Goal: Information Seeking & Learning: Find specific page/section

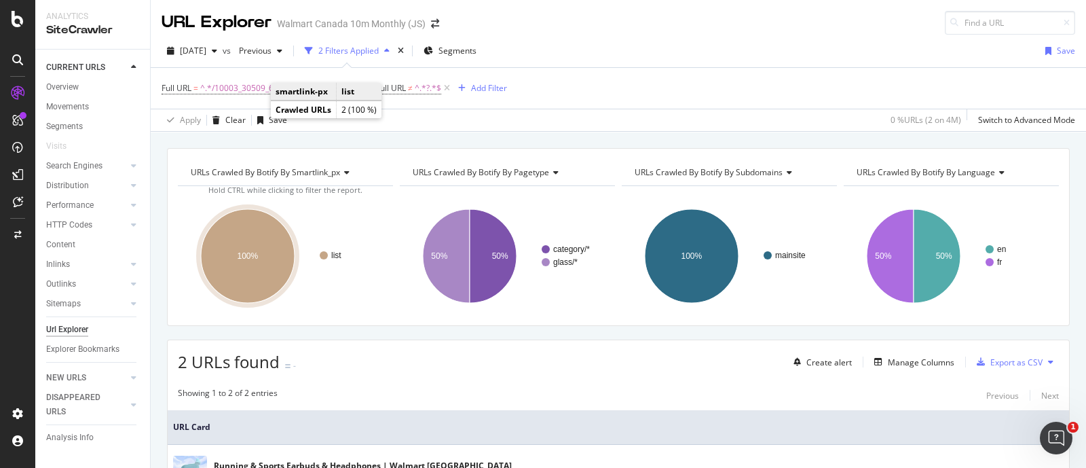
scroll to position [166, 0]
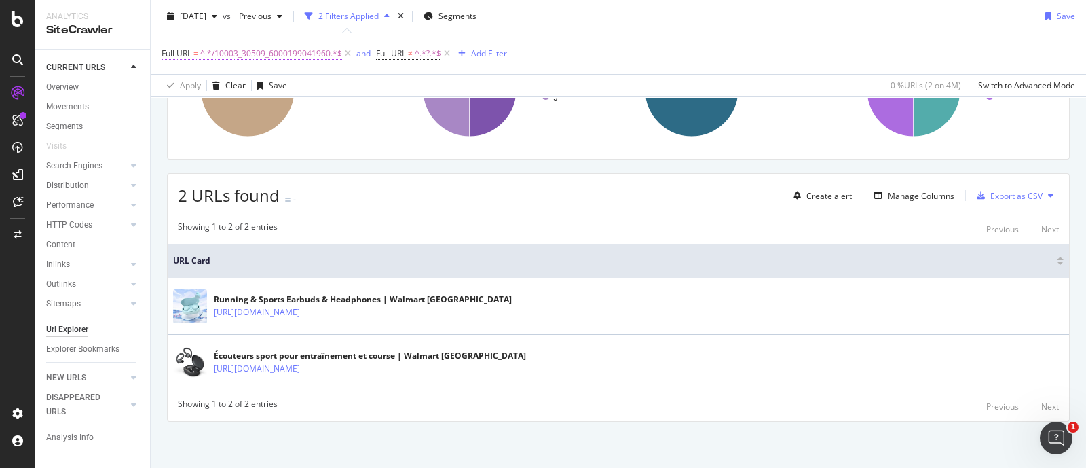
click at [277, 61] on span "^.*/10003_30509_6000199041960.*$" at bounding box center [271, 53] width 142 height 19
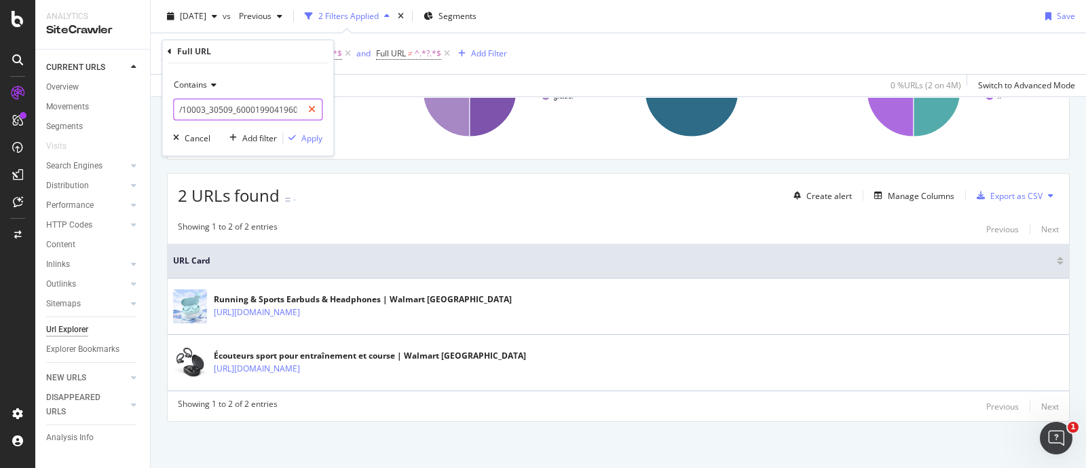
click at [314, 110] on icon at bounding box center [311, 110] width 7 height 10
click at [272, 109] on input "text" at bounding box center [248, 109] width 148 height 22
paste input "/10003_30509_6000202991695_6000207200914"
type input "/10003_30509_6000202991695_6000207200914"
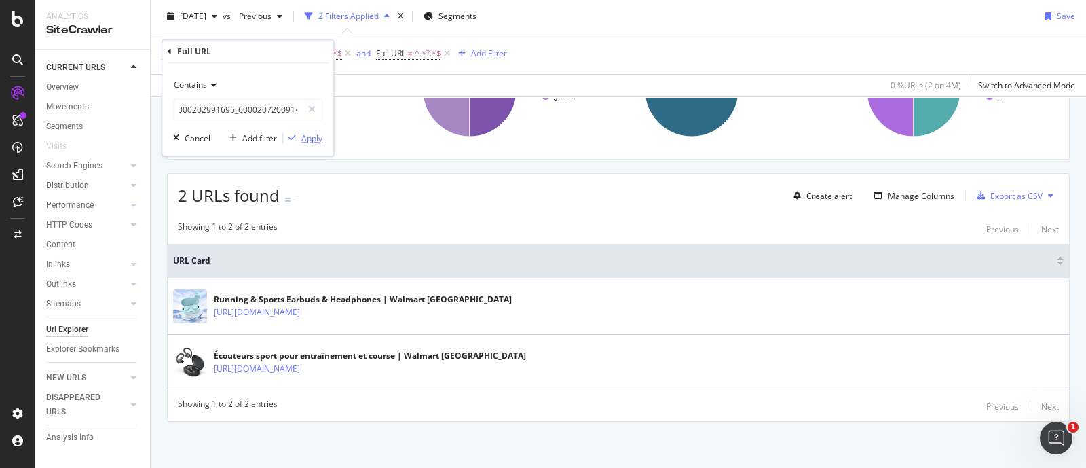
scroll to position [0, 0]
click at [313, 138] on div "Apply" at bounding box center [311, 138] width 21 height 12
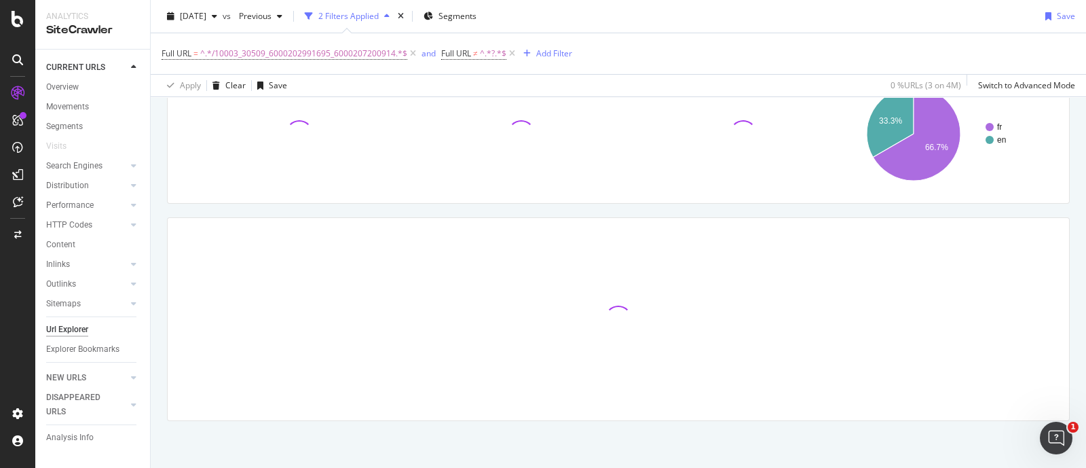
scroll to position [183, 0]
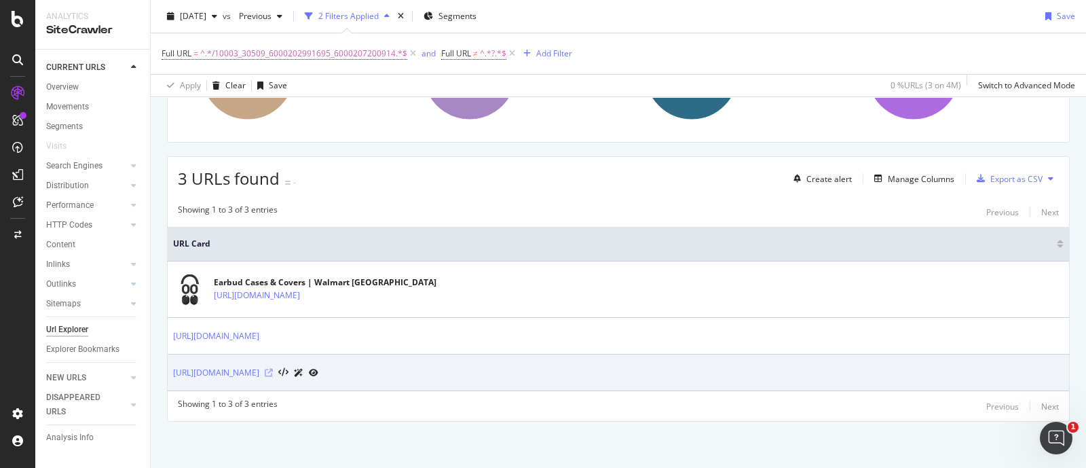
click at [273, 369] on icon at bounding box center [269, 373] width 8 height 8
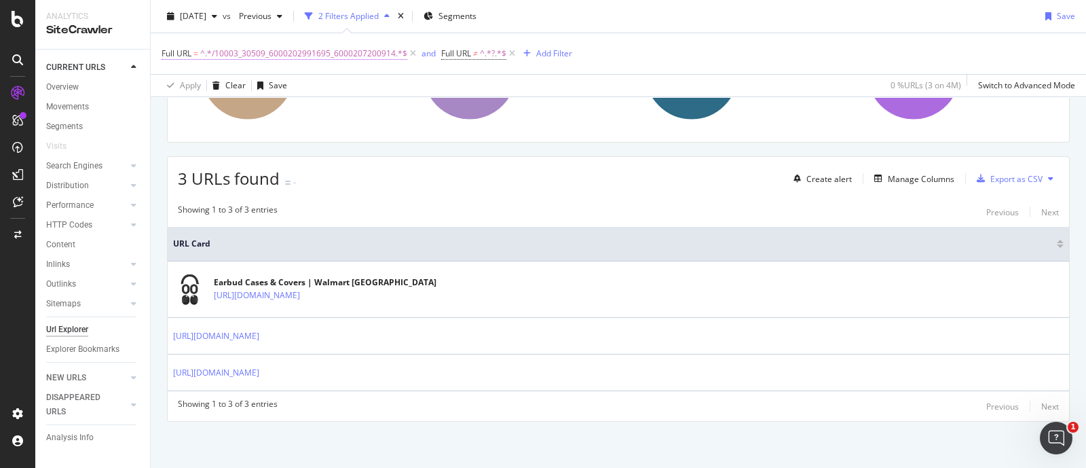
click at [326, 57] on span "^.*/10003_30509_6000202991695_6000207200914.*$" at bounding box center [303, 53] width 207 height 19
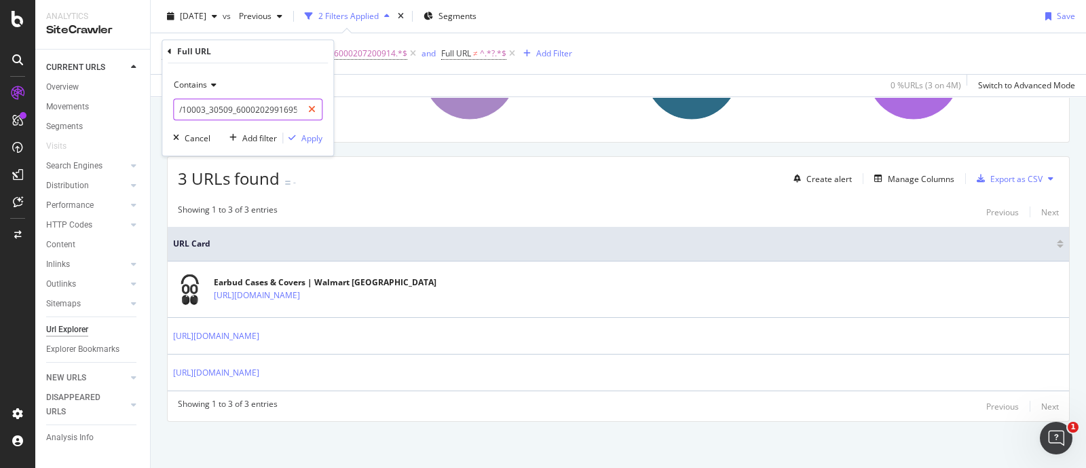
click at [312, 107] on icon at bounding box center [311, 110] width 7 height 10
click at [248, 116] on input "text" at bounding box center [248, 109] width 148 height 22
paste input "/10003_30509_6000202991695_6000207200814"
type input "/10003_30509_6000202991695_6000207200814"
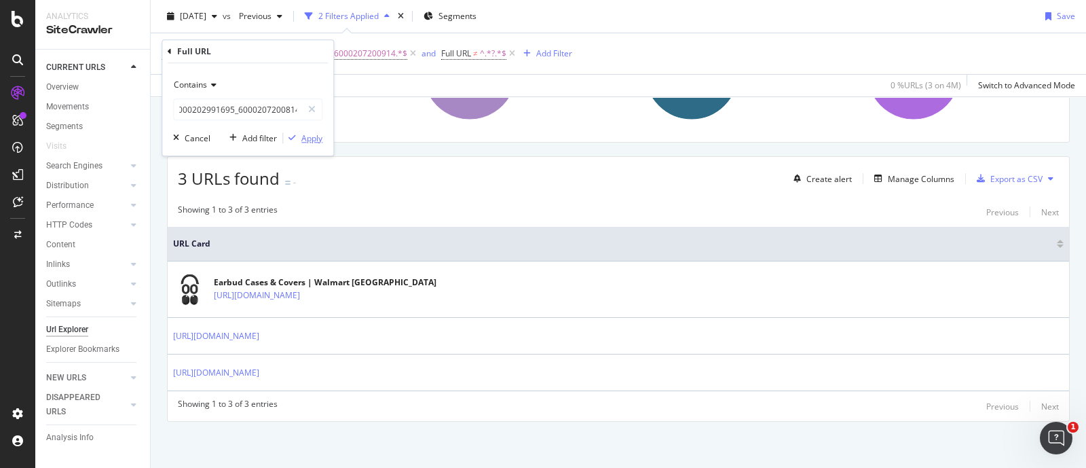
scroll to position [0, 0]
click at [308, 135] on div "Apply" at bounding box center [311, 138] width 21 height 12
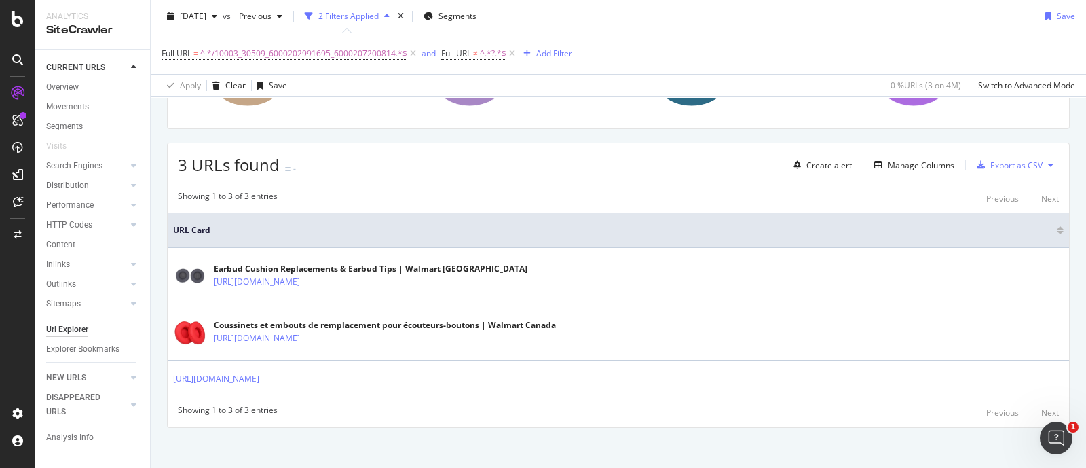
scroll to position [204, 0]
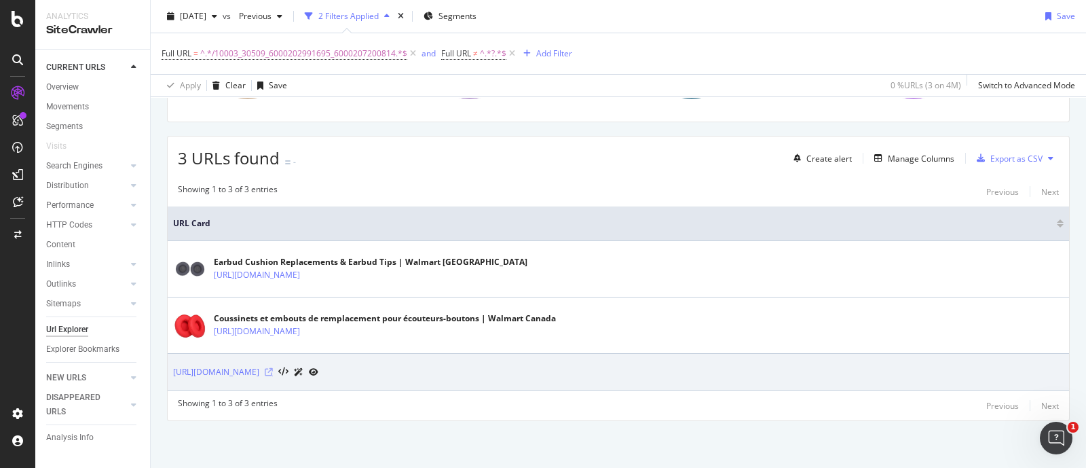
click at [273, 370] on icon at bounding box center [269, 372] width 8 height 8
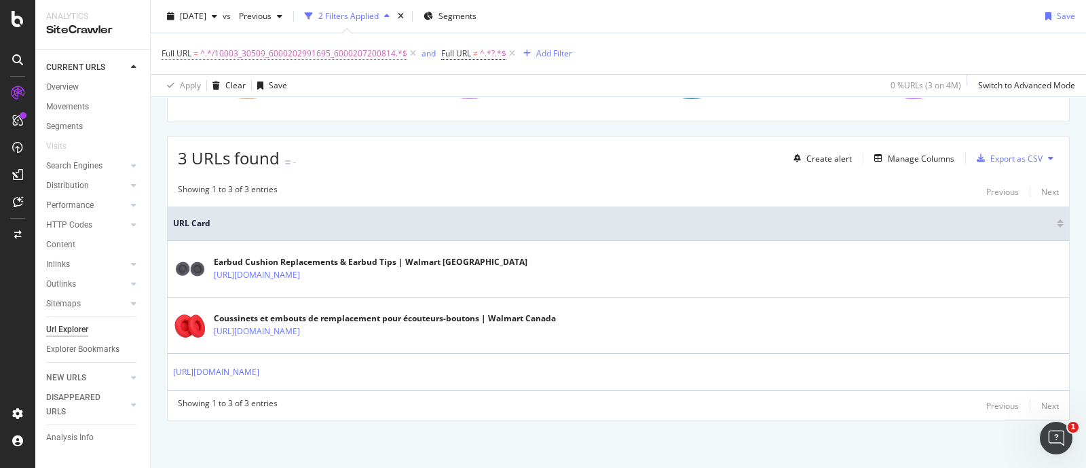
click at [346, 54] on span "^.*/10003_30509_6000202991695_6000207200814.*$" at bounding box center [303, 53] width 207 height 19
click at [314, 108] on icon at bounding box center [311, 110] width 7 height 10
click at [266, 112] on input "text" at bounding box center [248, 109] width 148 height 22
paste input "/10003_30509_6000202991695_6000207200813"
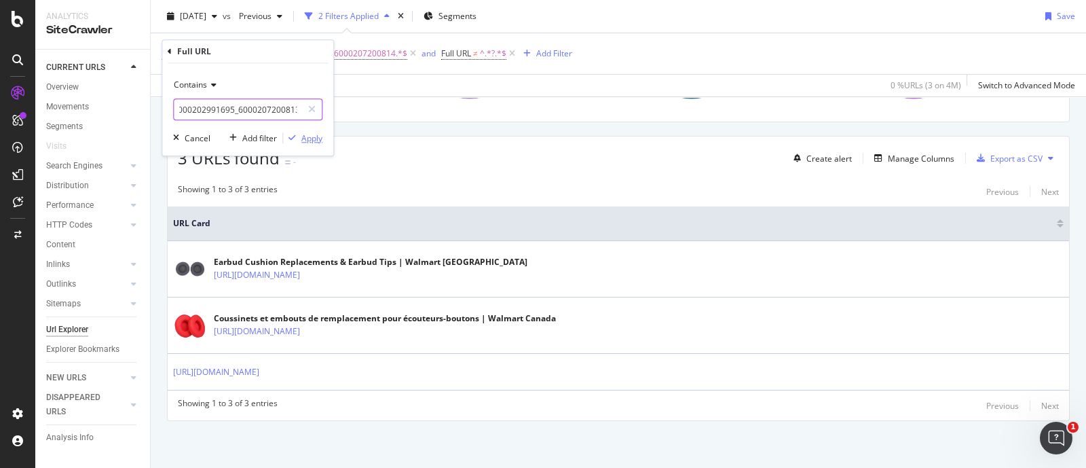
type input "/10003_30509_6000202991695_6000207200813"
click at [304, 138] on div "Apply" at bounding box center [311, 138] width 21 height 12
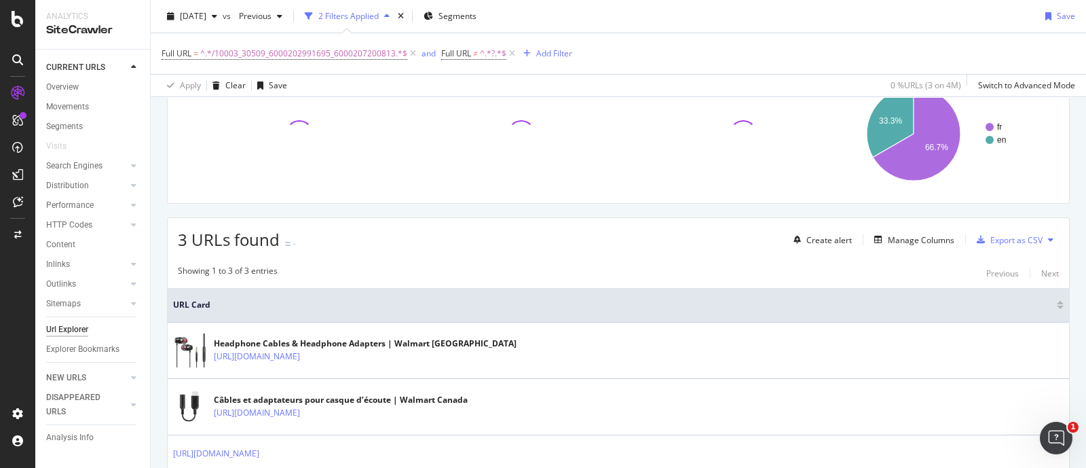
scroll to position [204, 0]
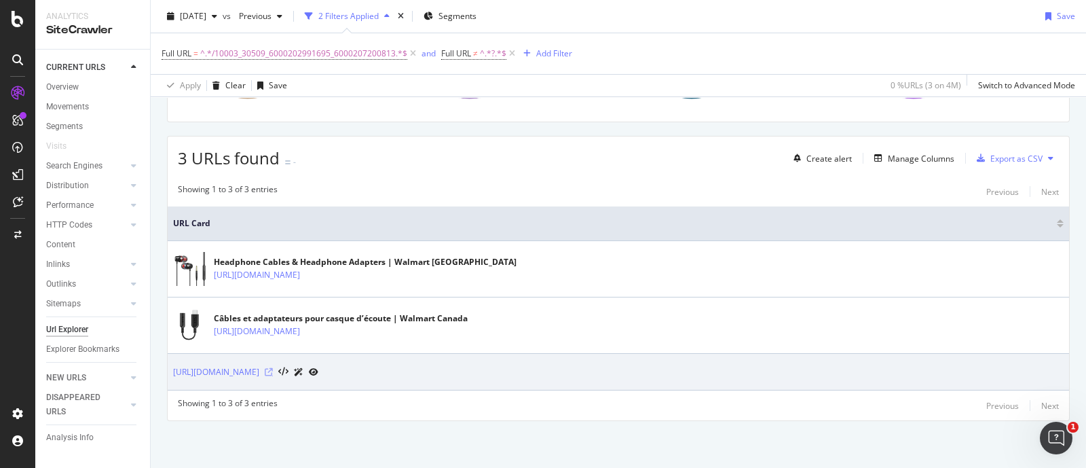
click at [273, 369] on icon at bounding box center [269, 372] width 8 height 8
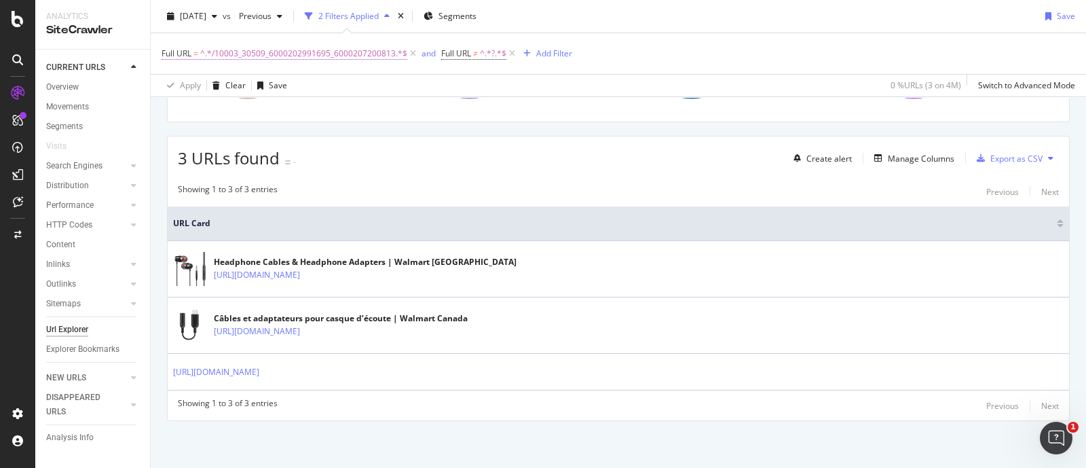
click at [303, 56] on span "^.*/10003_30509_6000202991695_6000207200813.*$" at bounding box center [303, 53] width 207 height 19
click at [316, 112] on icon at bounding box center [311, 110] width 7 height 10
click at [276, 113] on input "text" at bounding box center [248, 109] width 148 height 22
paste input "/10003_30509_6000202991695_6000207200815"
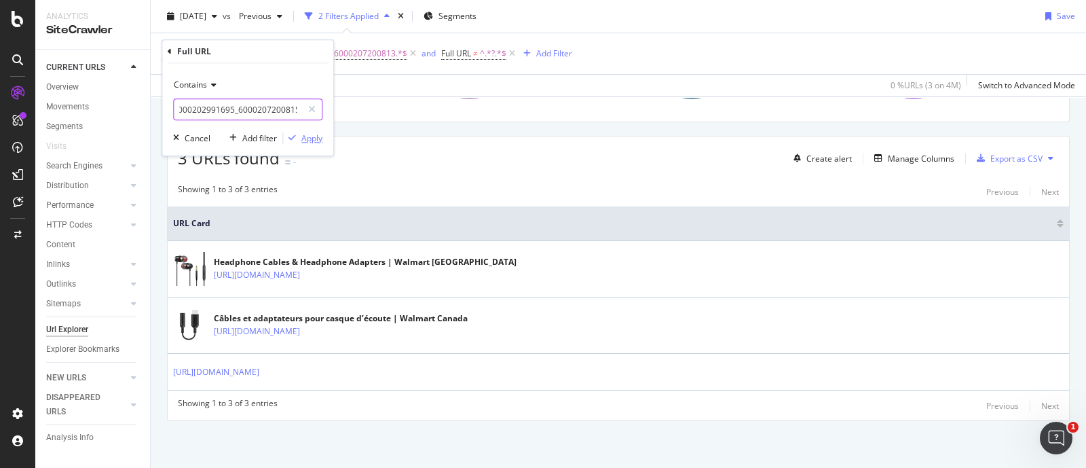
type input "/10003_30509_6000202991695_6000207200815"
click at [310, 138] on div "Apply" at bounding box center [311, 138] width 21 height 12
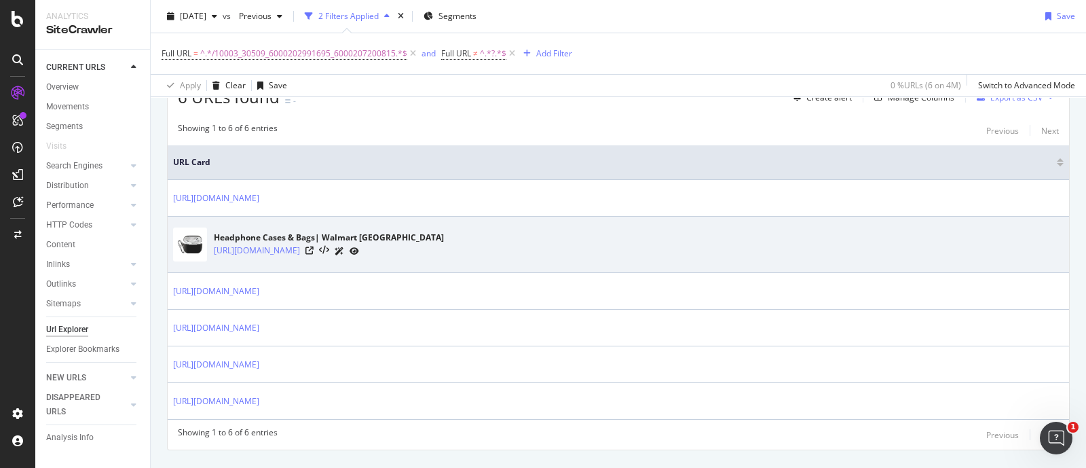
scroll to position [288, 0]
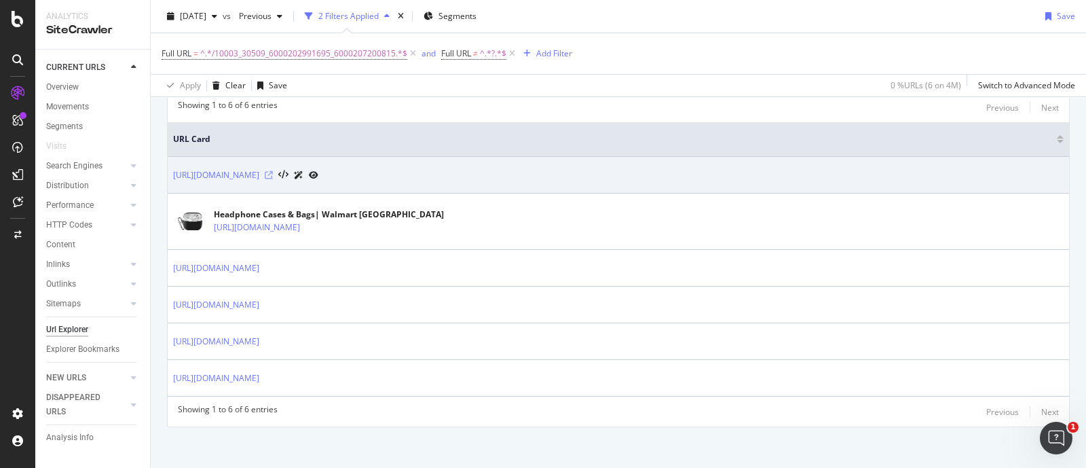
click at [273, 173] on icon at bounding box center [269, 175] width 8 height 8
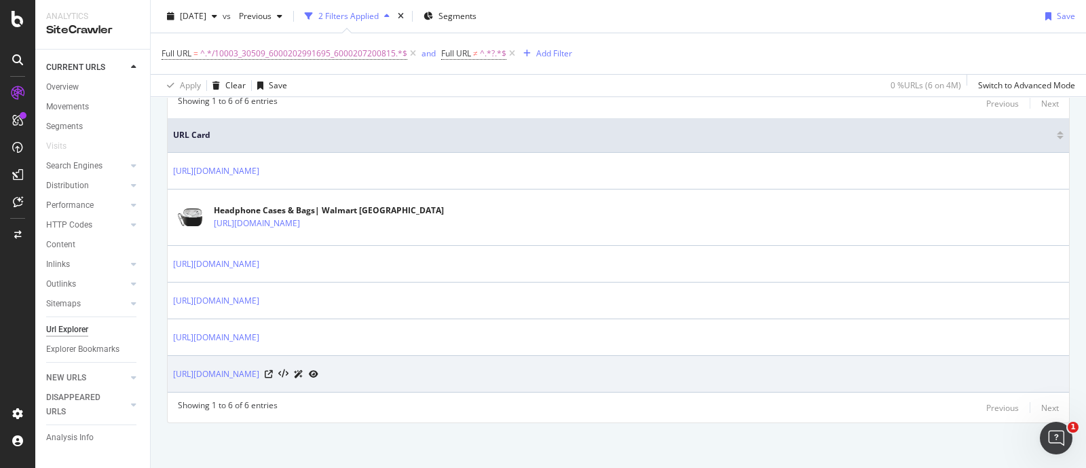
scroll to position [293, 0]
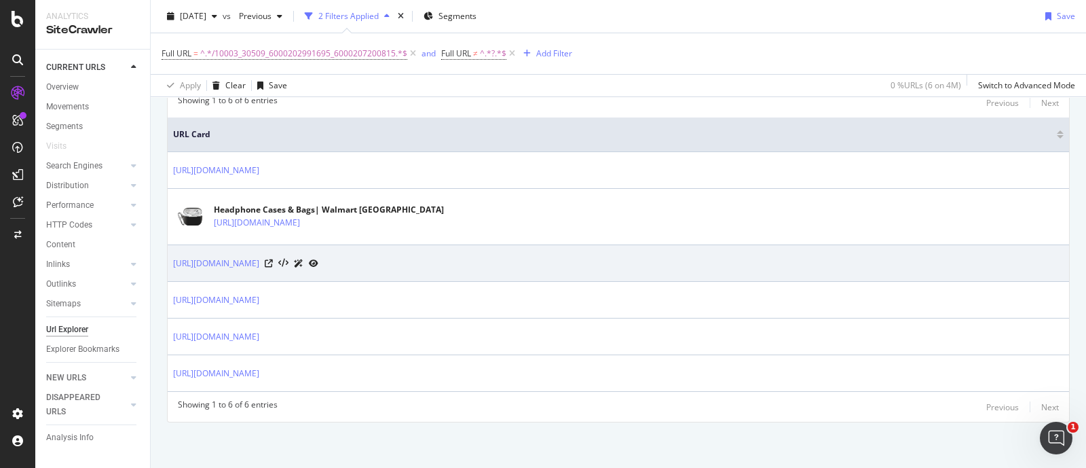
click at [318, 262] on div "[URL][DOMAIN_NAME]" at bounding box center [245, 263] width 145 height 14
click at [273, 262] on icon at bounding box center [269, 263] width 8 height 8
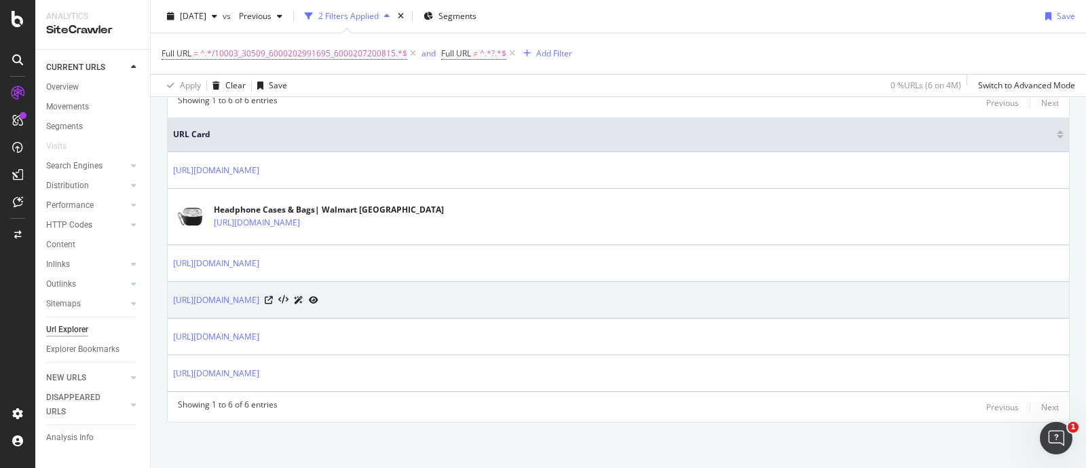
click at [318, 303] on div at bounding box center [292, 300] width 54 height 14
click at [273, 300] on icon at bounding box center [269, 300] width 8 height 8
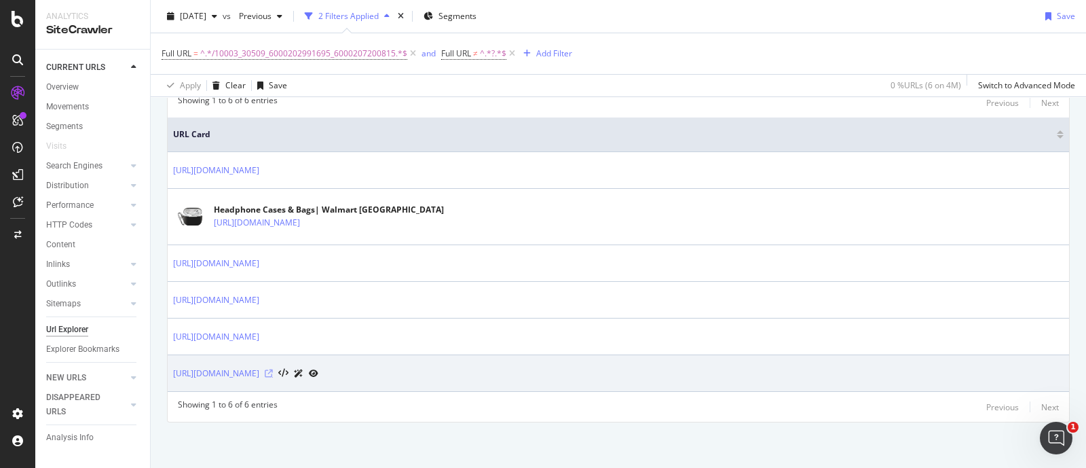
click at [273, 370] on icon at bounding box center [269, 373] width 8 height 8
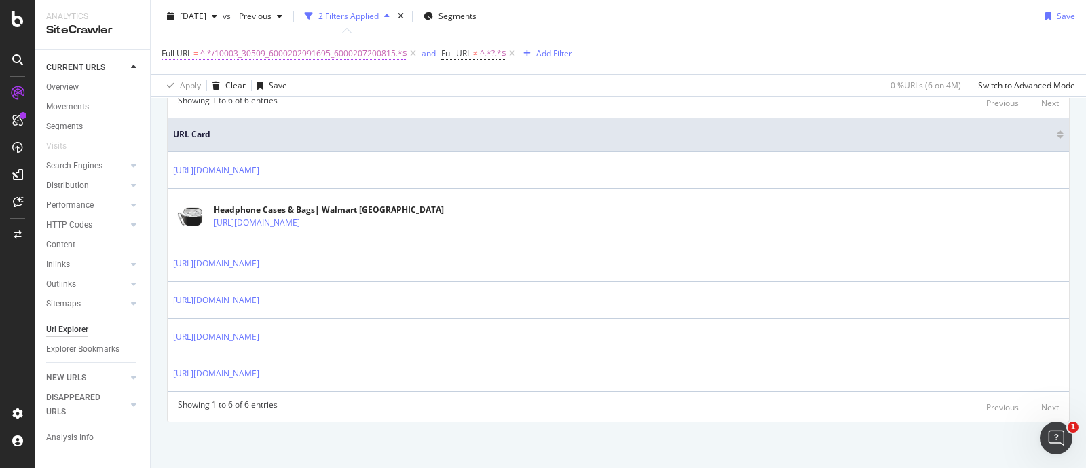
click at [285, 49] on span "^.*/10003_30509_6000202991695_6000207200815.*$" at bounding box center [303, 53] width 207 height 19
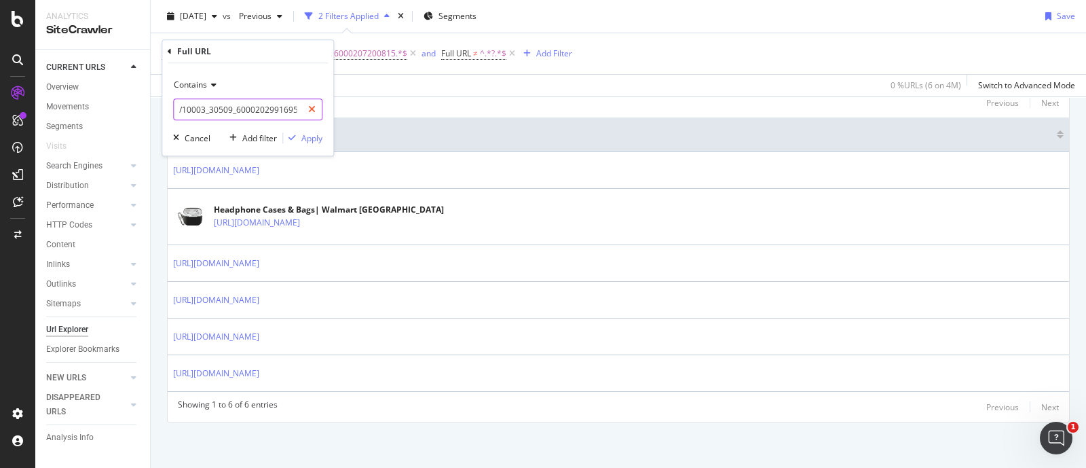
click at [312, 109] on icon at bounding box center [311, 110] width 7 height 10
click at [271, 108] on input "text" at bounding box center [248, 109] width 148 height 22
paste input "/10003_30509_6000202991695_6000207200816"
type input "/10003_30509_6000202991695_6000207200816"
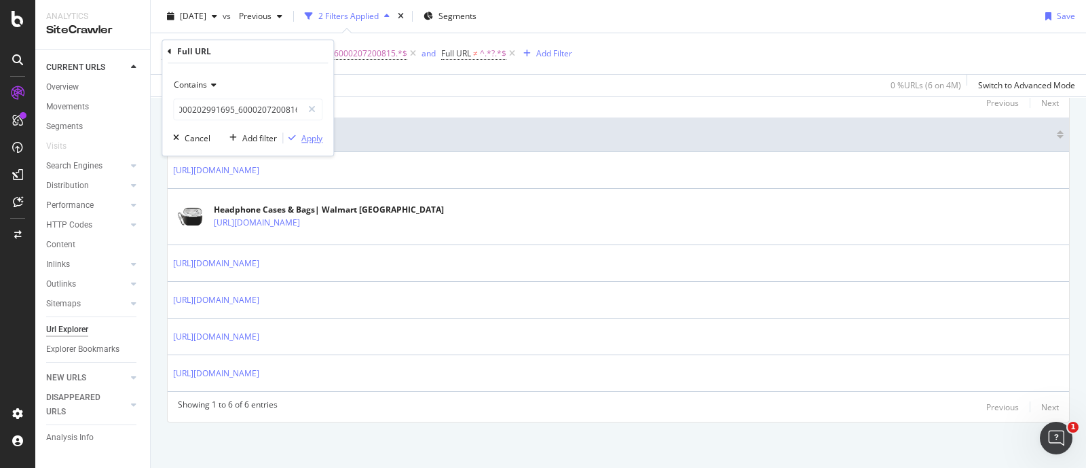
scroll to position [0, 0]
click at [310, 136] on div "Apply" at bounding box center [311, 138] width 21 height 12
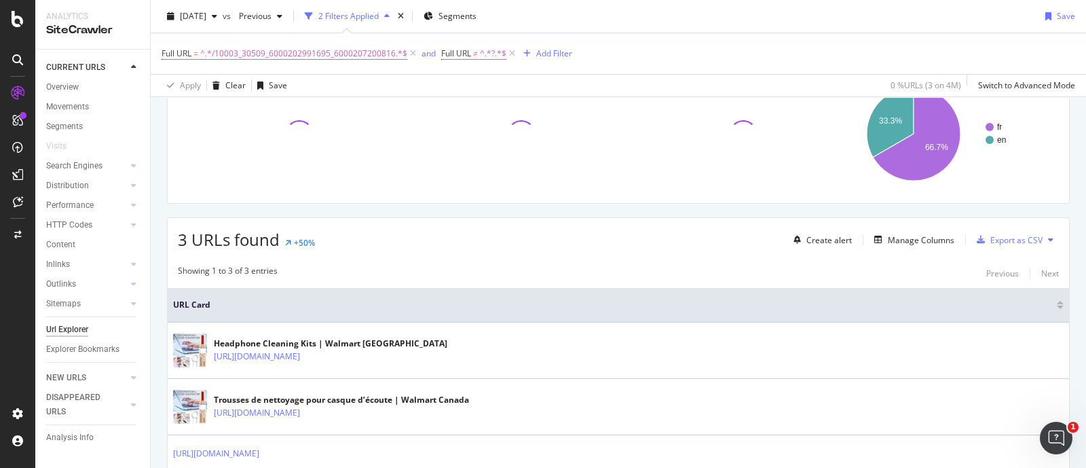
scroll to position [204, 0]
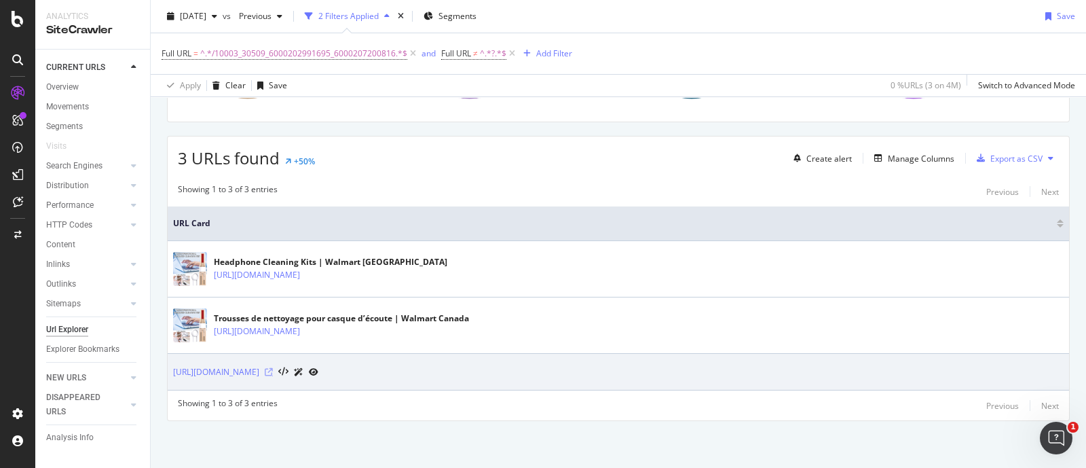
click at [273, 371] on icon at bounding box center [269, 372] width 8 height 8
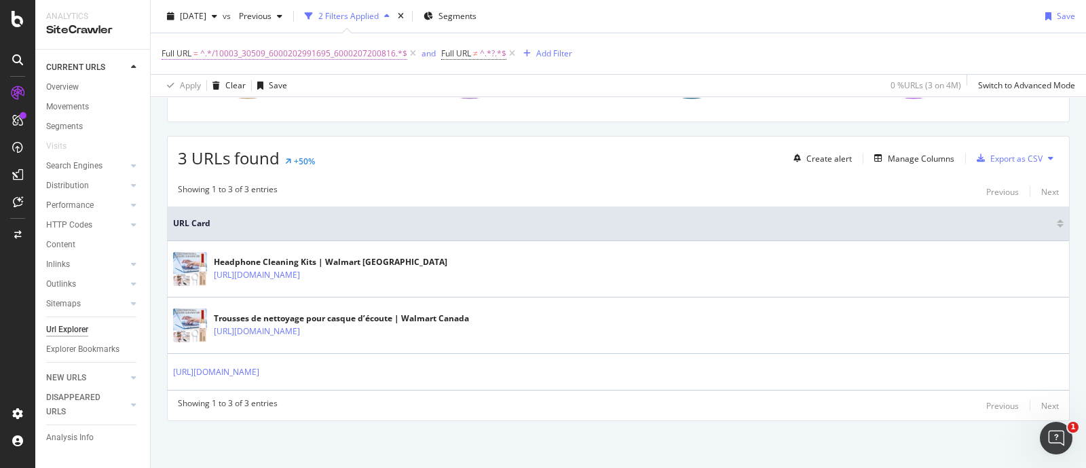
click at [351, 57] on span "^.*/10003_30509_6000202991695_6000207200816.*$" at bounding box center [303, 53] width 207 height 19
click at [312, 108] on icon at bounding box center [311, 110] width 7 height 10
click at [272, 106] on input "text" at bounding box center [248, 109] width 148 height 22
paste input "/10003_30509_6000202991695_6000207200915"
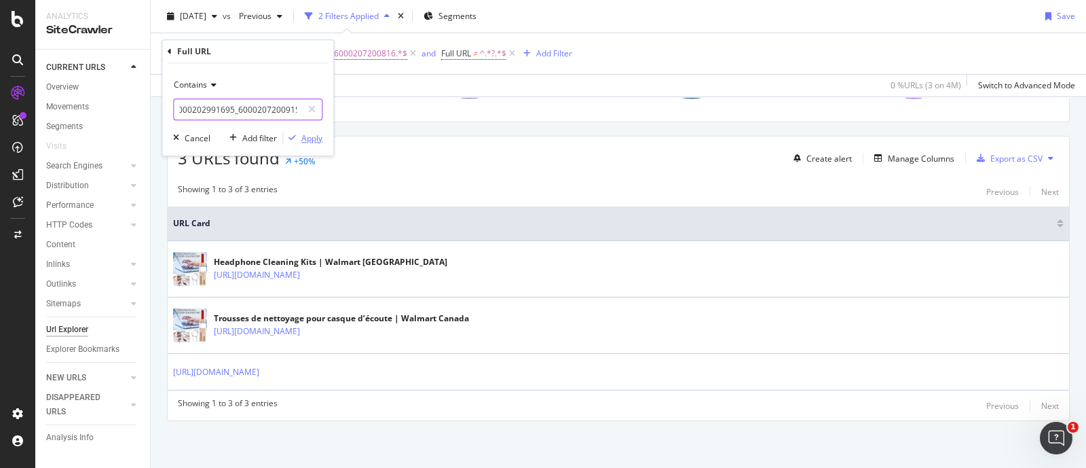
type input "/10003_30509_6000202991695_6000207200915"
click at [309, 138] on div "Apply" at bounding box center [311, 138] width 21 height 12
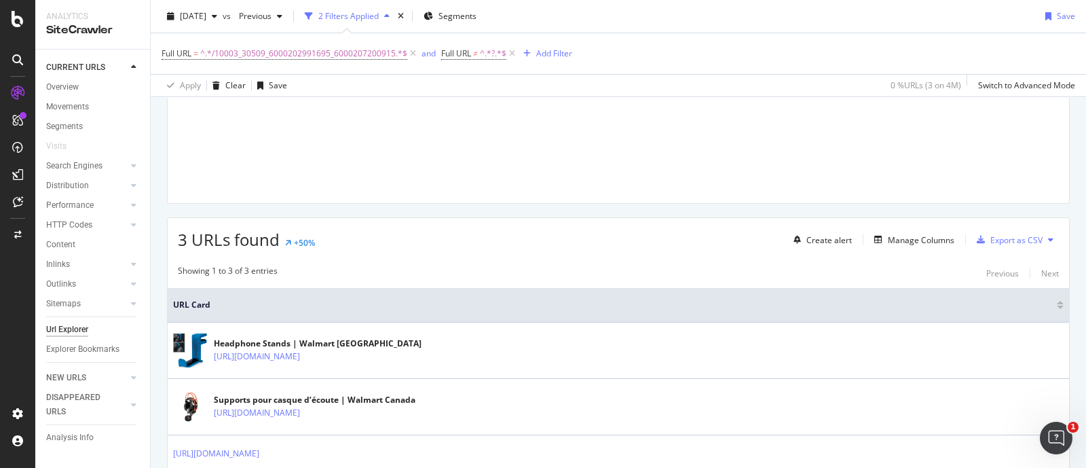
scroll to position [204, 0]
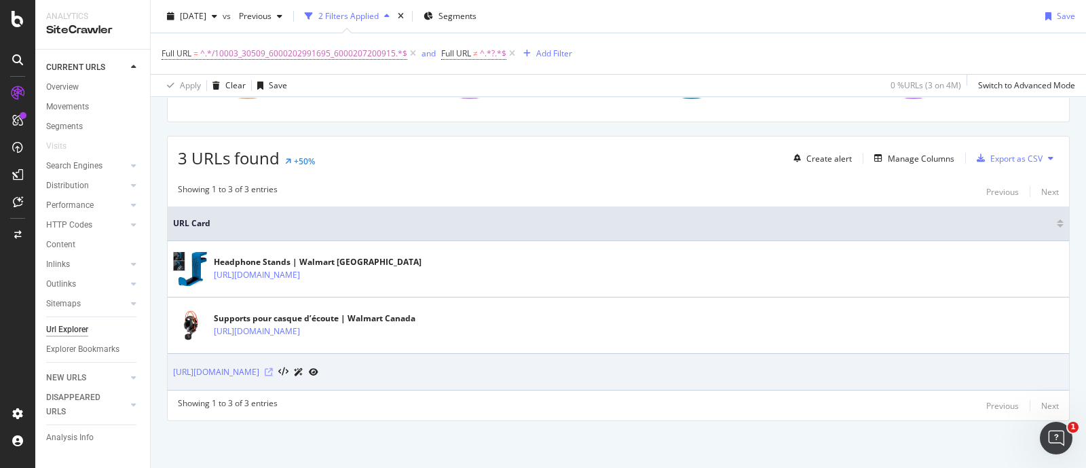
click at [273, 370] on icon at bounding box center [269, 372] width 8 height 8
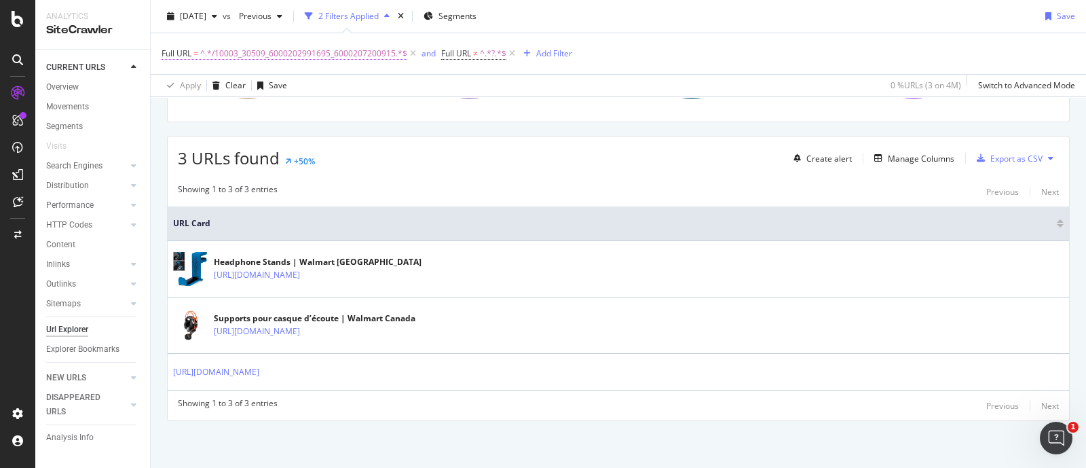
click at [327, 54] on span "^.*/10003_30509_6000202991695_6000207200915.*$" at bounding box center [303, 53] width 207 height 19
click at [309, 110] on icon at bounding box center [311, 110] width 7 height 10
click at [277, 109] on input "text" at bounding box center [248, 109] width 148 height 22
paste input "/10003_30509_6000188524346_6000201925436"
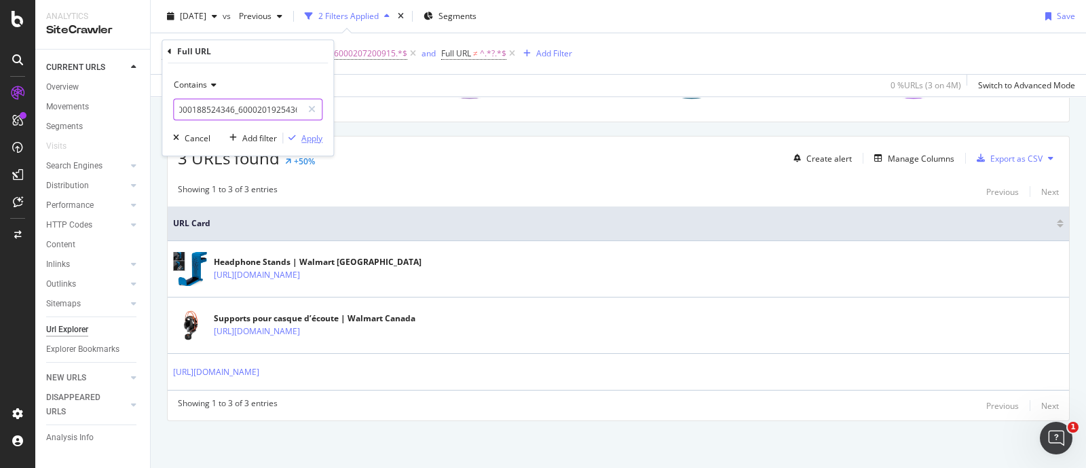
type input "/10003_30509_6000188524346_6000201925436"
click at [311, 136] on div "Apply" at bounding box center [311, 138] width 21 height 12
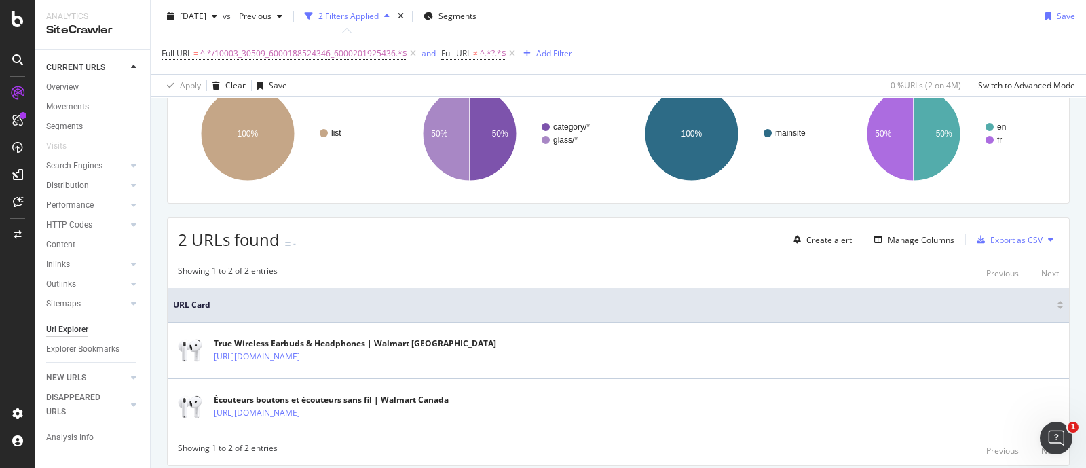
scroll to position [166, 0]
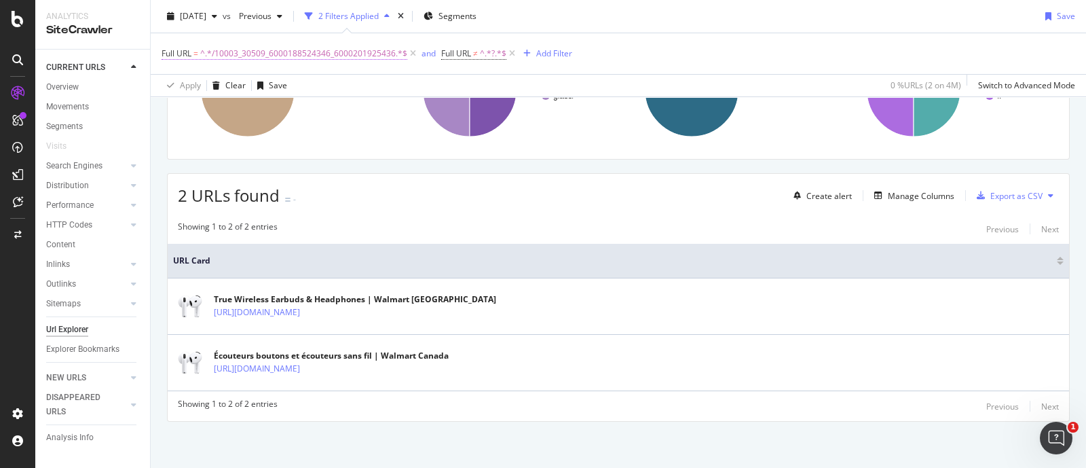
click at [309, 51] on span "^.*/10003_30509_6000188524346_6000201925436.*$" at bounding box center [303, 53] width 207 height 19
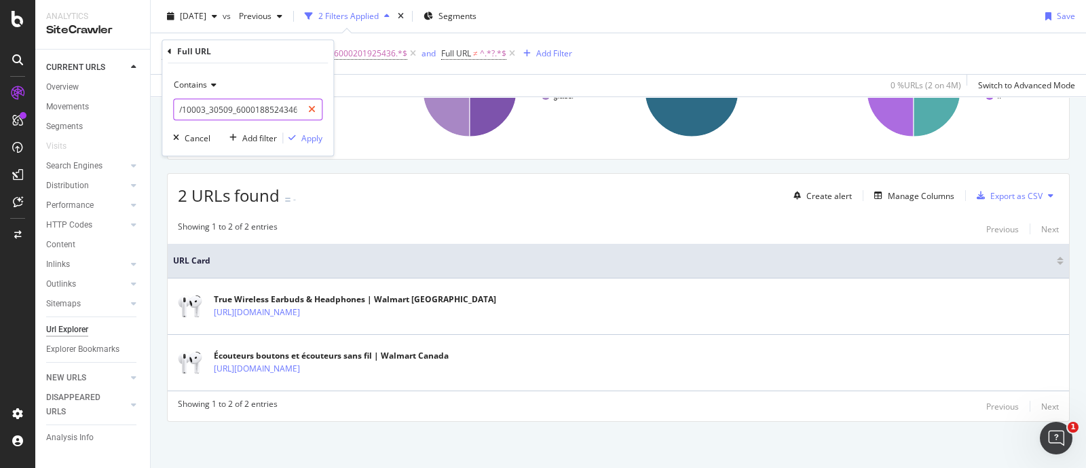
click at [314, 106] on icon at bounding box center [311, 110] width 7 height 10
click at [266, 111] on input "text" at bounding box center [248, 109] width 148 height 22
paste input "/10003_30509_6000188524346_6000207200780"
type input "/10003_30509_6000188524346_6000207200780"
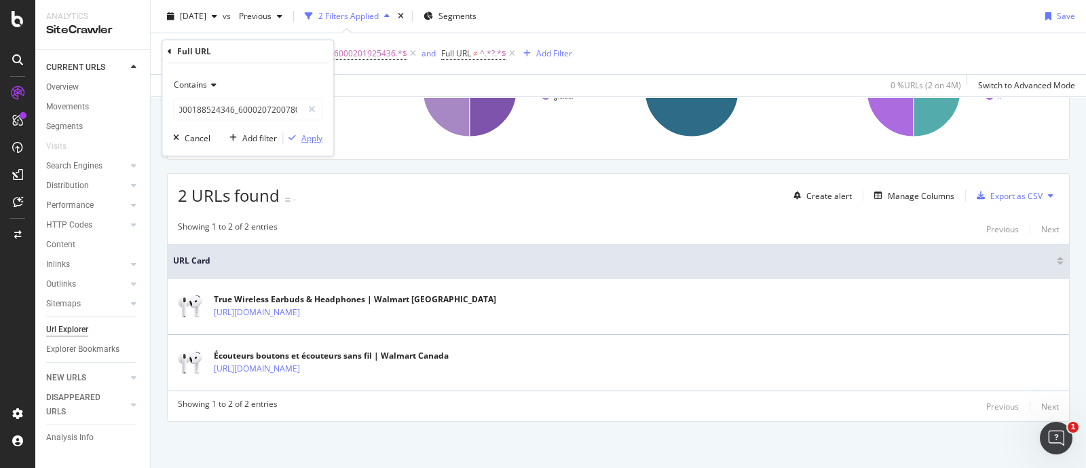
scroll to position [0, 0]
click at [304, 134] on div "Apply" at bounding box center [311, 138] width 21 height 12
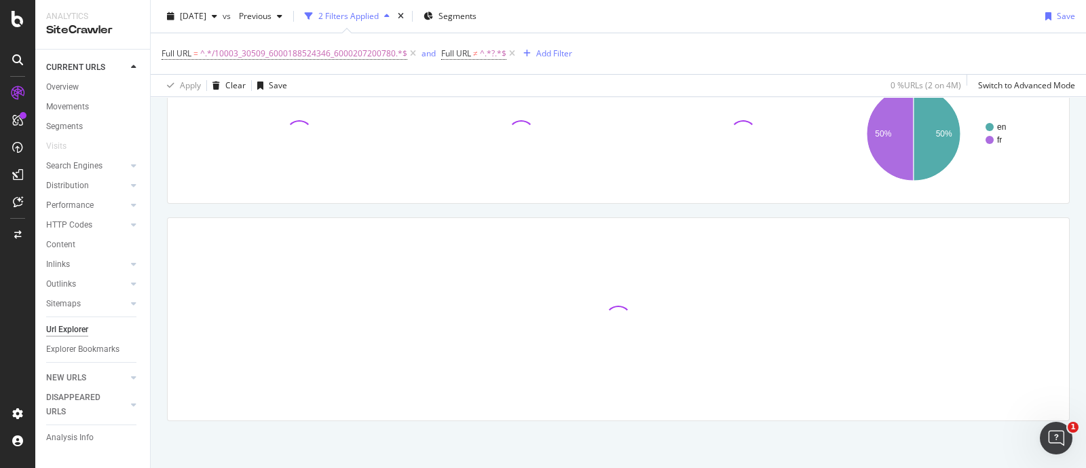
scroll to position [166, 0]
